Goal: Navigation & Orientation: Find specific page/section

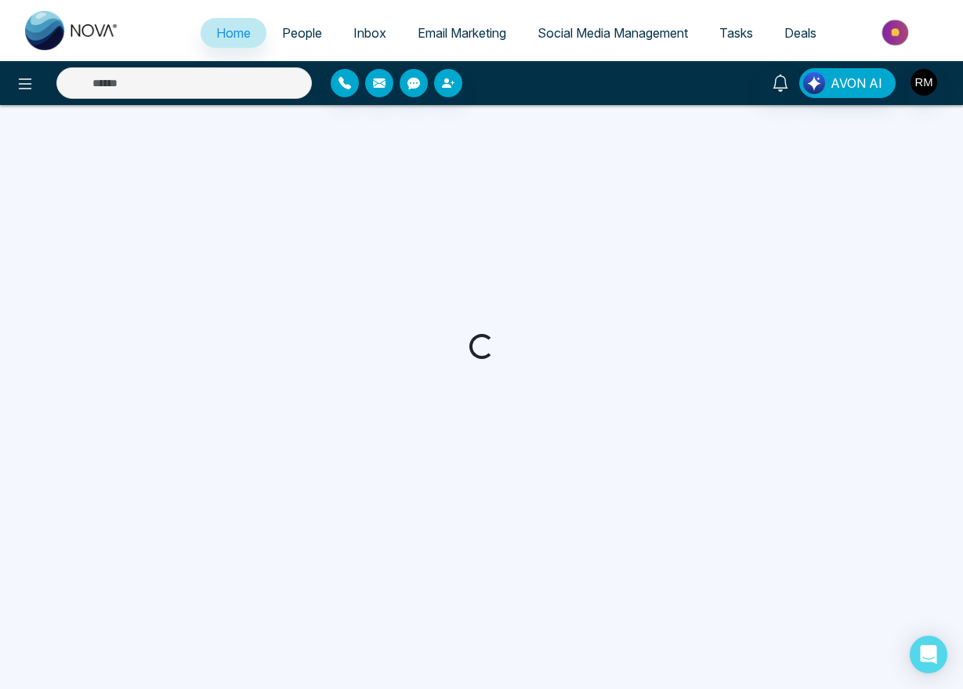
select select "*"
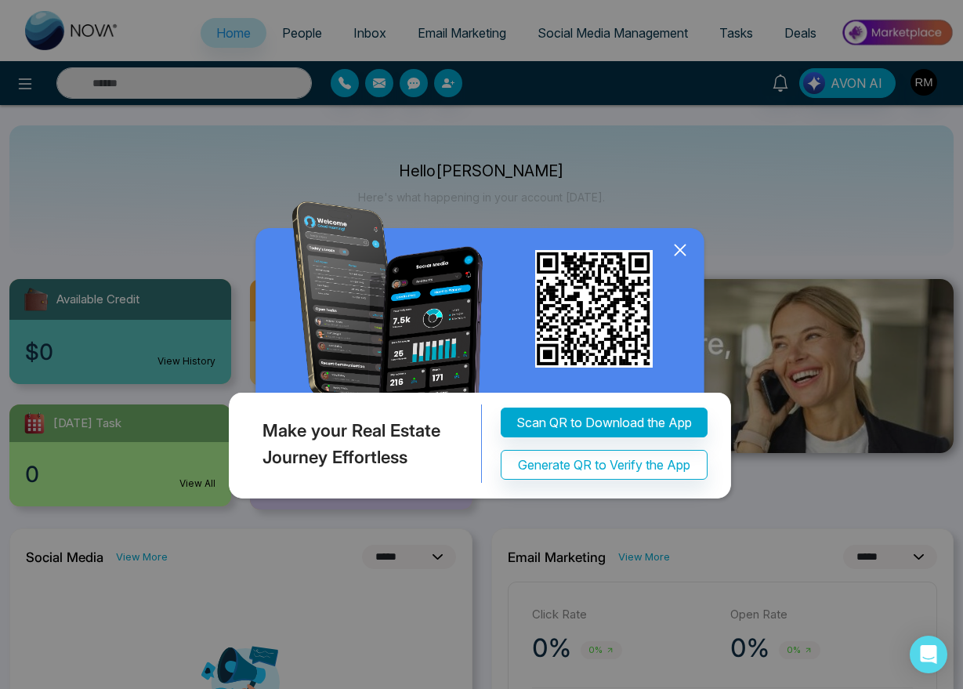
click at [681, 262] on icon at bounding box center [680, 250] width 24 height 24
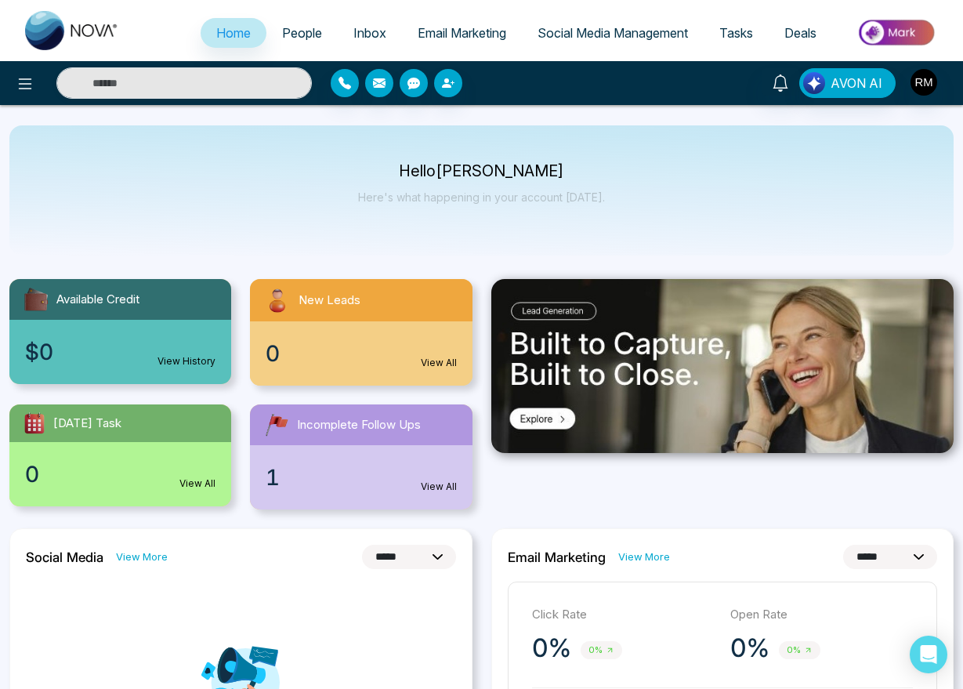
click at [306, 25] on span "People" at bounding box center [302, 33] width 40 height 16
